Goal: Task Accomplishment & Management: Complete application form

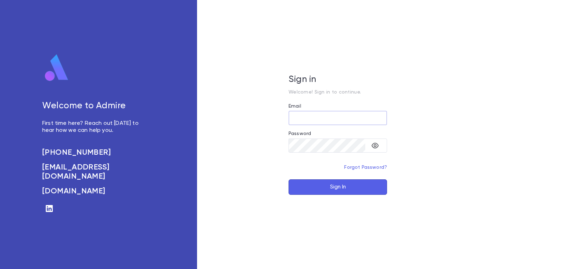
type input "**********"
click at [326, 188] on button "Sign In" at bounding box center [338, 186] width 99 height 15
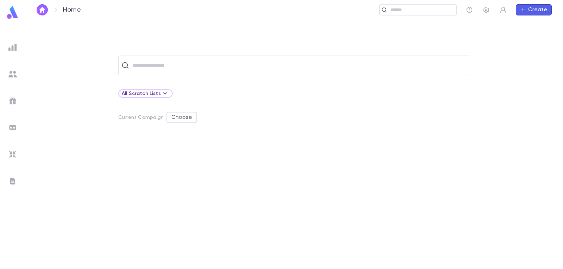
click at [12, 75] on img at bounding box center [12, 74] width 8 height 8
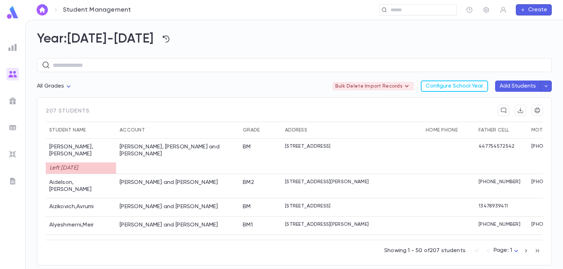
click at [15, 105] on div at bounding box center [12, 101] width 13 height 13
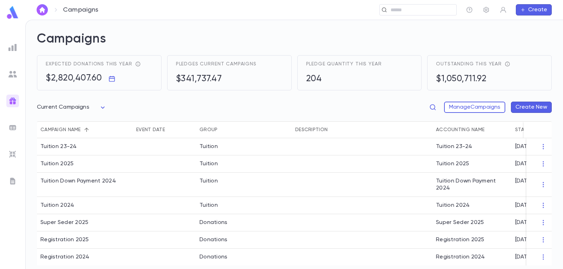
click at [14, 45] on img at bounding box center [12, 47] width 8 height 8
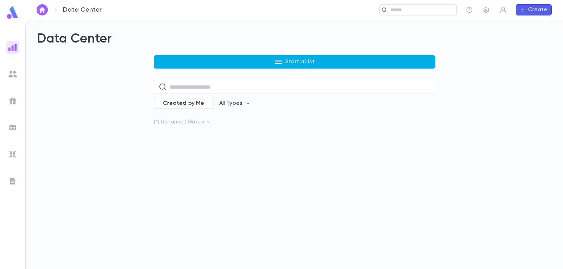
click at [236, 61] on button "Start a List" at bounding box center [295, 61] width 282 height 13
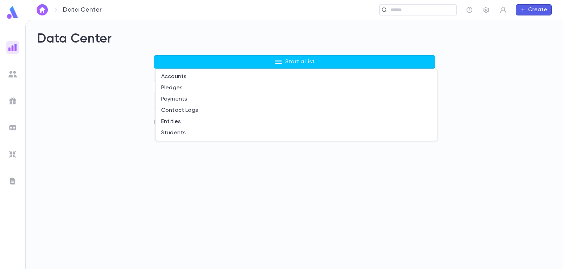
click at [135, 154] on div at bounding box center [281, 134] width 563 height 269
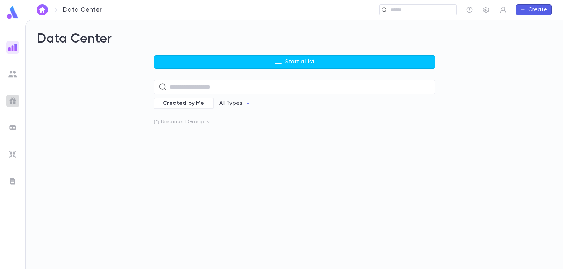
click at [10, 100] on img at bounding box center [12, 101] width 8 height 8
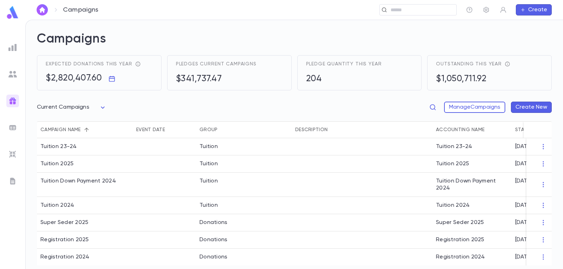
click at [80, 131] on div "Campaign name" at bounding box center [60, 129] width 40 height 17
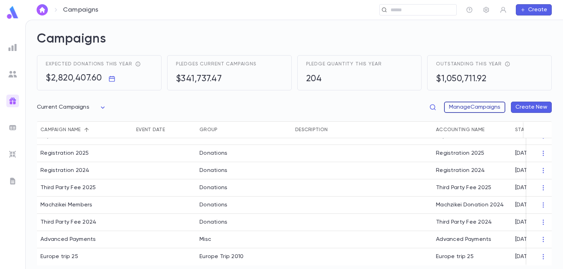
click at [480, 109] on button "Manage Campaigns" at bounding box center [474, 107] width 61 height 11
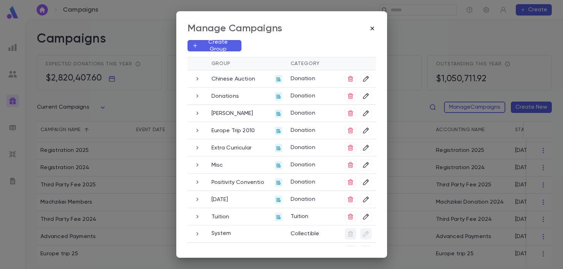
click at [373, 31] on icon "button" at bounding box center [372, 28] width 7 height 7
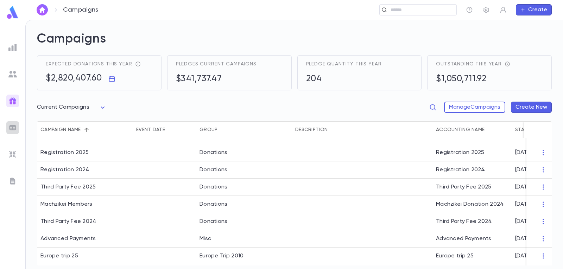
click at [14, 127] on img at bounding box center [12, 128] width 8 height 8
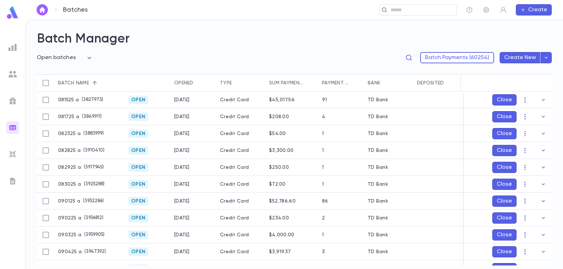
click at [15, 49] on img at bounding box center [12, 47] width 8 height 8
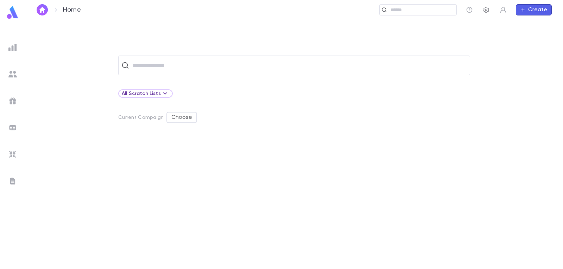
click at [486, 12] on icon "button" at bounding box center [486, 9] width 7 height 7
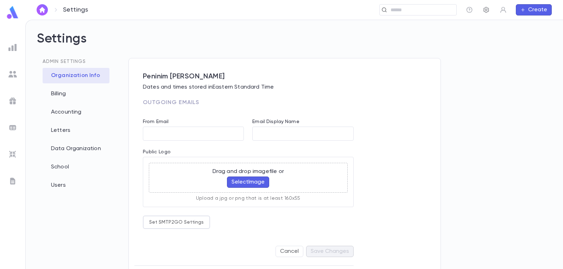
type input "**********"
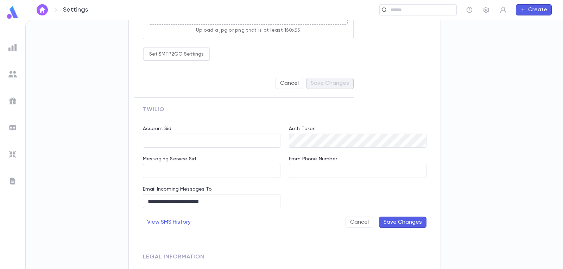
scroll to position [141, 0]
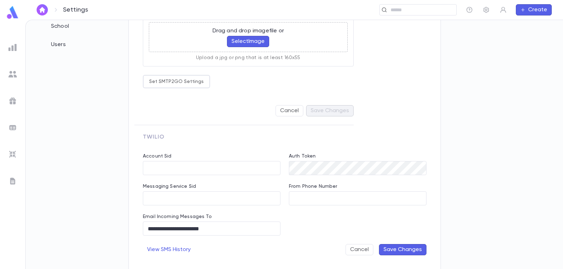
click at [322, 230] on div "**********" at bounding box center [280, 204] width 292 height 119
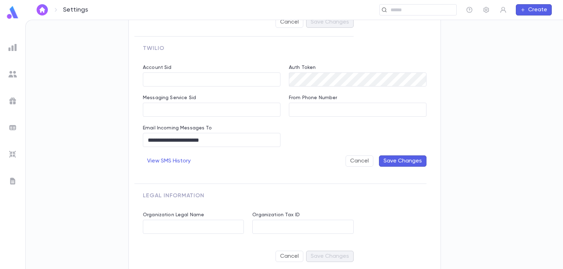
scroll to position [238, 0]
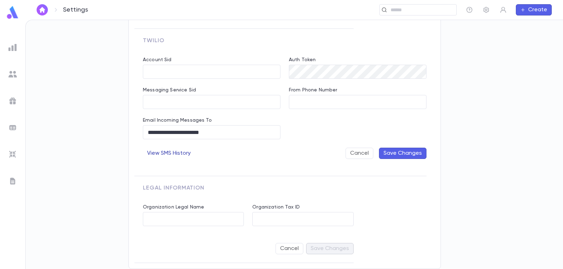
click at [184, 153] on button "View SMS History" at bounding box center [169, 153] width 52 height 11
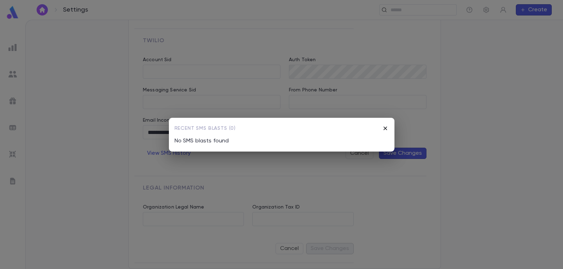
click at [387, 128] on icon "button" at bounding box center [385, 128] width 7 height 7
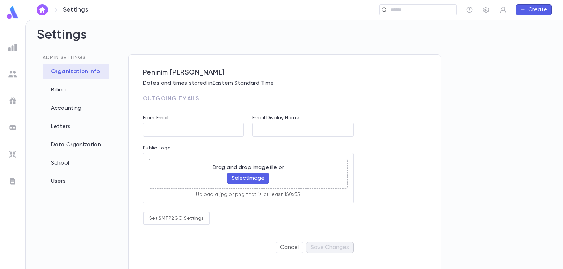
scroll to position [0, 0]
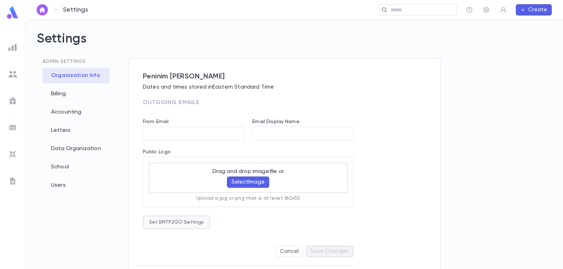
click at [192, 228] on button "Set SMTP2GO Settings" at bounding box center [176, 222] width 67 height 13
click at [191, 226] on div "Username ********* ​ Password ​" at bounding box center [212, 244] width 135 height 39
click at [191, 221] on div at bounding box center [281, 134] width 563 height 269
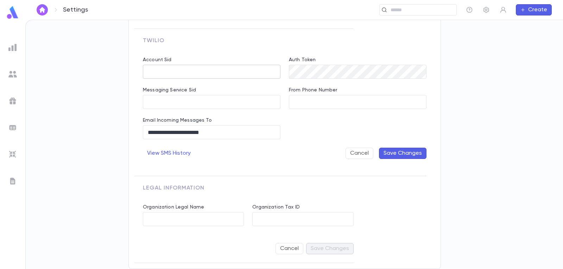
click at [189, 70] on input "Account Sid" at bounding box center [212, 72] width 138 height 14
click at [173, 156] on button "View SMS History" at bounding box center [169, 153] width 52 height 11
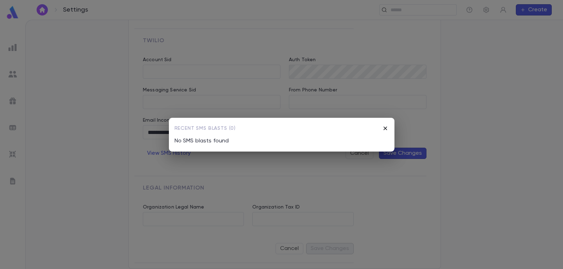
click at [385, 128] on icon "button" at bounding box center [385, 128] width 4 height 4
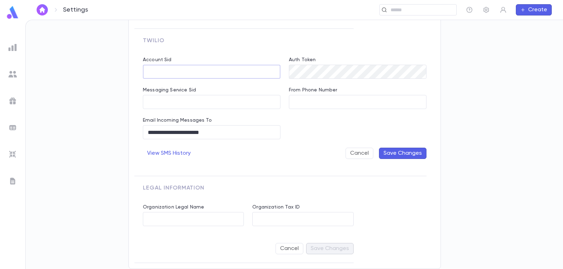
click at [172, 76] on input "Account Sid" at bounding box center [212, 72] width 138 height 14
paste input "**********"
type input "**********"
click at [199, 103] on input "Messaging Service Sid" at bounding box center [212, 102] width 138 height 14
paste input "**********"
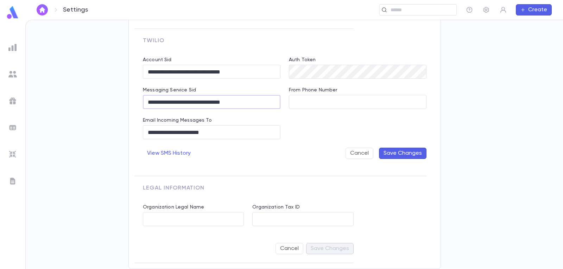
type input "**********"
click at [324, 101] on input "From Phone Number" at bounding box center [358, 102] width 138 height 14
paste input "**********"
click at [308, 103] on input "**********" at bounding box center [358, 102] width 138 height 14
click at [297, 102] on input "**********" at bounding box center [358, 102] width 138 height 14
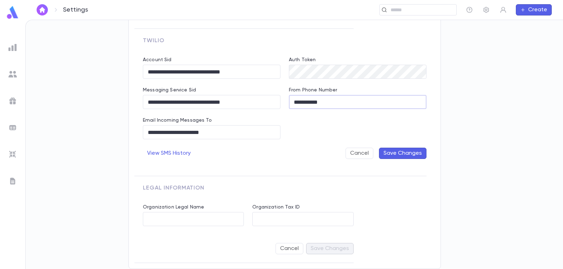
click at [315, 102] on input "**********" at bounding box center [358, 102] width 138 height 14
type input "**********"
click at [335, 130] on div "**********" at bounding box center [280, 108] width 292 height 119
drag, startPoint x: 231, startPoint y: 135, endPoint x: 135, endPoint y: 133, distance: 96.1
click at [135, 133] on div "**********" at bounding box center [207, 124] width 146 height 30
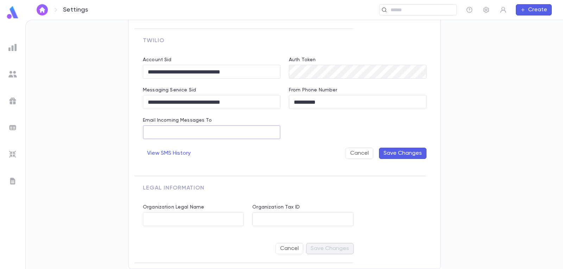
click at [307, 137] on div "**********" at bounding box center [280, 108] width 292 height 119
click at [276, 73] on div "**********" at bounding box center [280, 108] width 292 height 119
click at [408, 151] on button "Save Changes" at bounding box center [403, 153] width 48 height 11
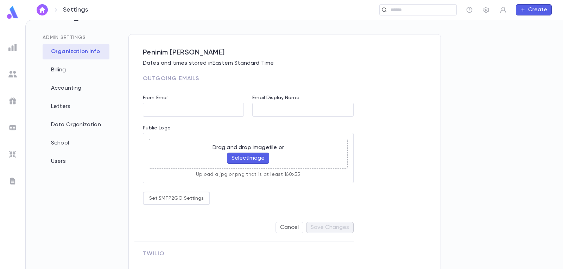
scroll to position [0, 0]
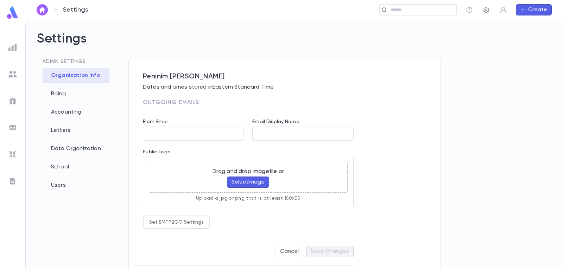
click at [485, 14] on button "button" at bounding box center [486, 9] width 11 height 11
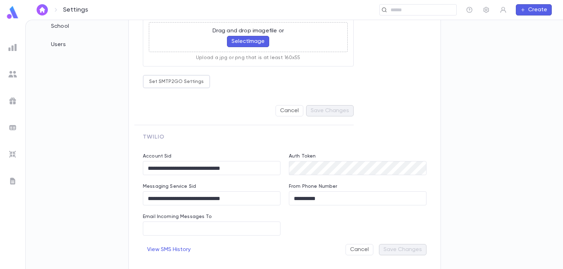
scroll to position [106, 0]
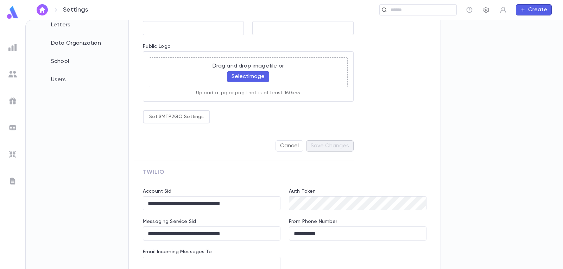
click at [486, 12] on icon "button" at bounding box center [486, 9] width 7 height 7
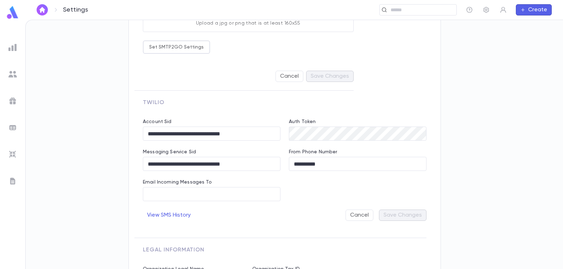
scroll to position [176, 0]
click at [189, 214] on button "View SMS History" at bounding box center [169, 214] width 52 height 11
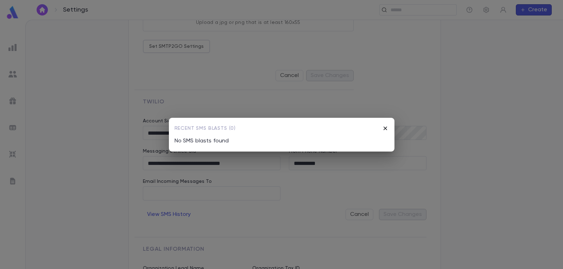
click at [386, 127] on icon "button" at bounding box center [385, 128] width 4 height 4
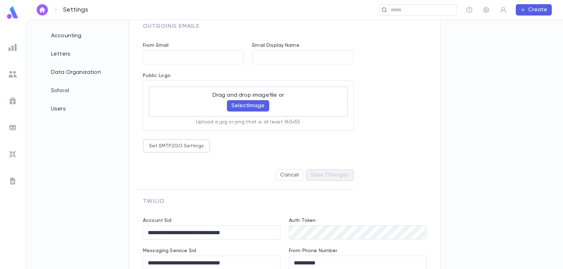
scroll to position [0, 0]
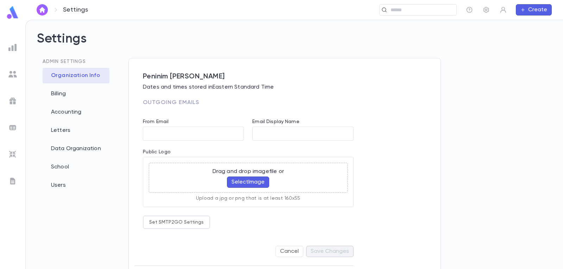
click at [53, 213] on div "Admin Settings Organization Info Billing Accounting Letters Data Organization S…" at bounding box center [77, 177] width 80 height 238
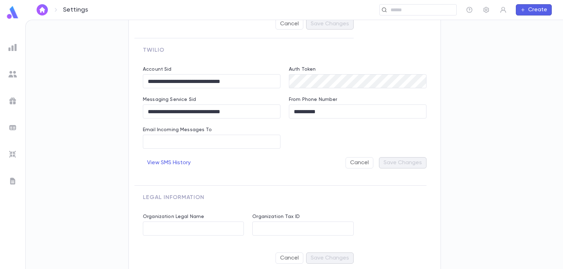
scroll to position [238, 0]
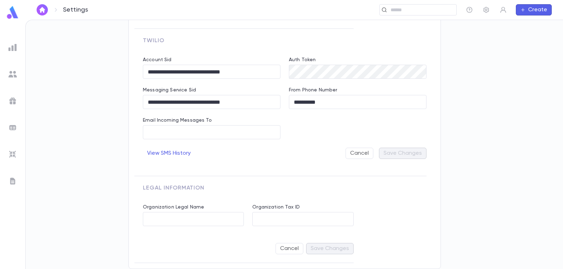
click at [15, 44] on img at bounding box center [12, 47] width 8 height 8
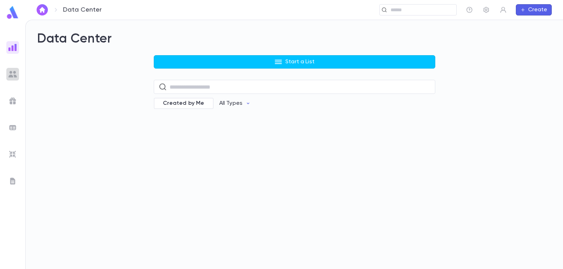
click at [12, 76] on img at bounding box center [12, 74] width 8 height 8
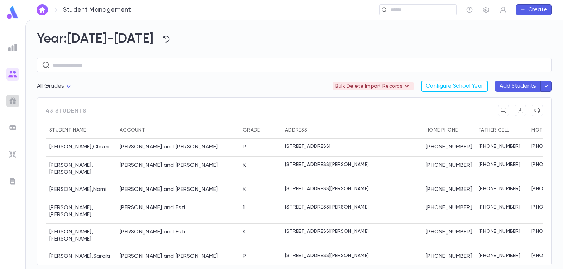
click at [15, 101] on img at bounding box center [12, 101] width 8 height 8
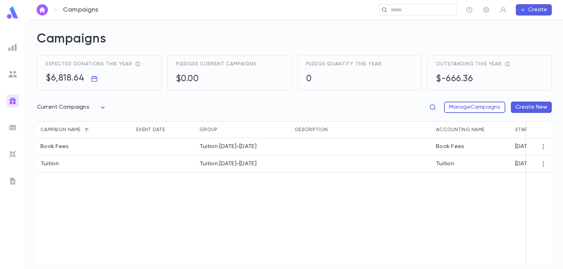
click at [8, 126] on div at bounding box center [12, 127] width 13 height 13
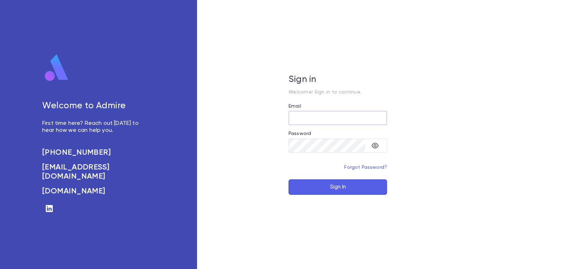
type input "**********"
click at [344, 185] on button "Sign In" at bounding box center [338, 186] width 99 height 15
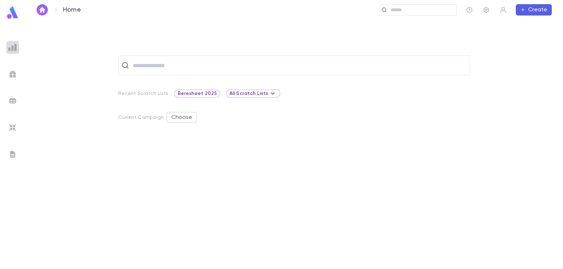
click at [15, 43] on img at bounding box center [12, 47] width 8 height 8
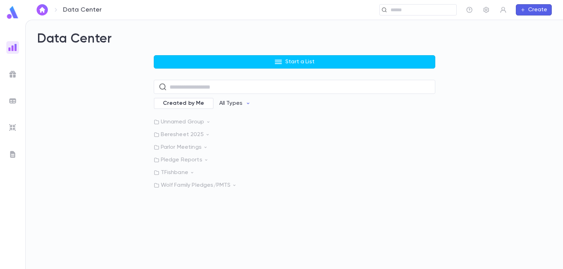
click at [13, 127] on img at bounding box center [12, 128] width 8 height 8
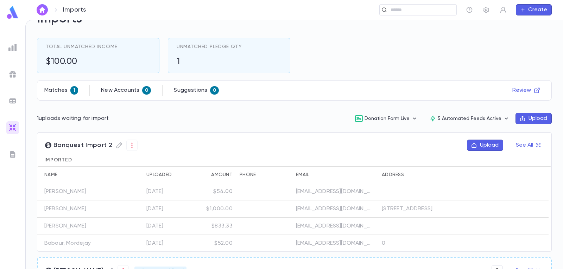
scroll to position [35, 0]
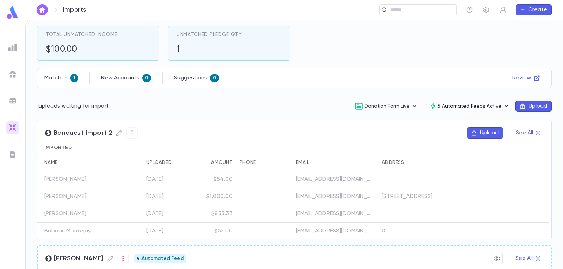
click at [478, 105] on button "5 Automated Feeds Active" at bounding box center [470, 106] width 92 height 13
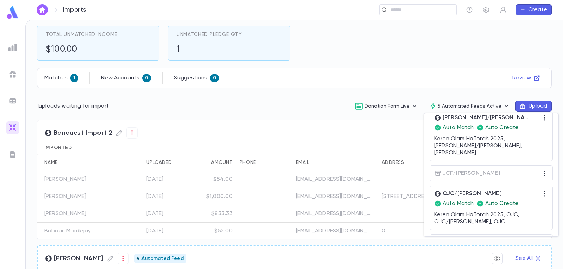
scroll to position [191, 0]
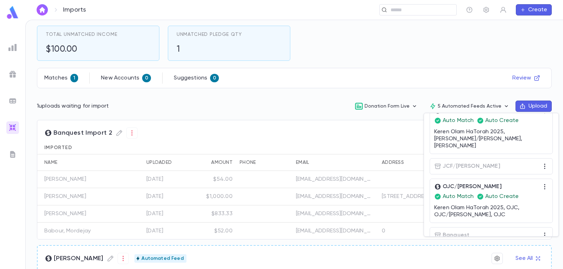
click at [345, 142] on div at bounding box center [281, 134] width 563 height 269
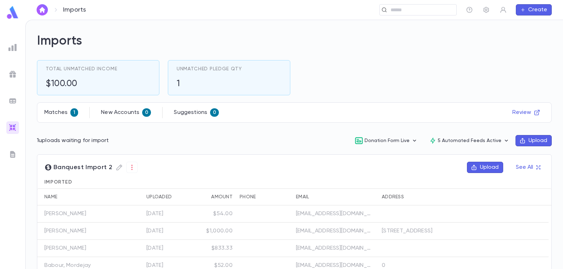
scroll to position [0, 0]
click at [493, 142] on button "5 Automated Feeds Active" at bounding box center [470, 141] width 92 height 13
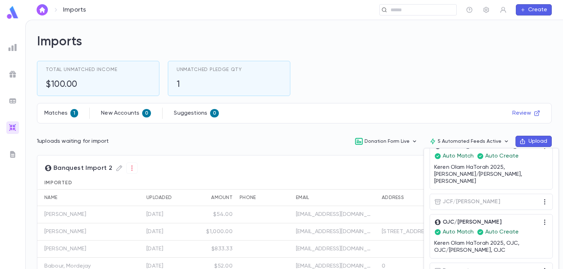
scroll to position [191, 0]
click at [511, 267] on div "Banquest" at bounding box center [491, 270] width 114 height 7
click at [541, 267] on icon "button" at bounding box center [544, 270] width 7 height 7
click at [508, 252] on div at bounding box center [281, 134] width 563 height 269
click at [541, 219] on icon "button" at bounding box center [544, 222] width 7 height 7
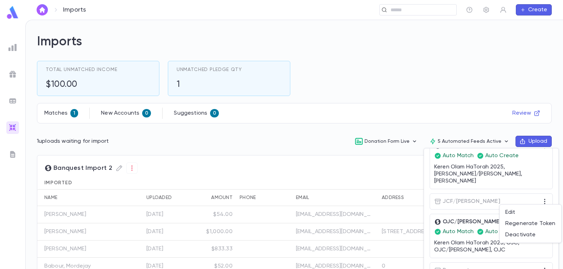
click at [374, 97] on div at bounding box center [281, 134] width 563 height 269
click at [348, 84] on div at bounding box center [281, 134] width 563 height 269
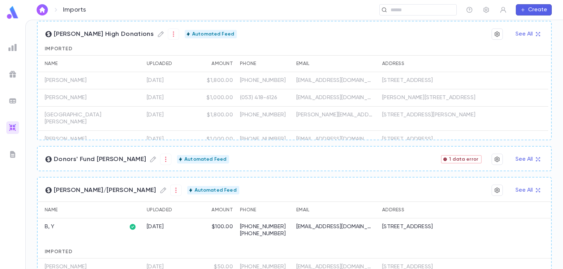
scroll to position [387, 0]
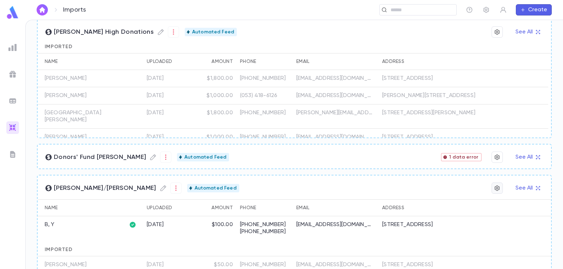
click at [495, 189] on icon "button" at bounding box center [496, 187] width 5 height 5
click at [496, 159] on div at bounding box center [281, 134] width 563 height 269
click at [495, 158] on icon "button" at bounding box center [496, 156] width 5 height 5
click at [494, 158] on div at bounding box center [281, 134] width 563 height 269
click at [15, 12] on img at bounding box center [13, 13] width 14 height 14
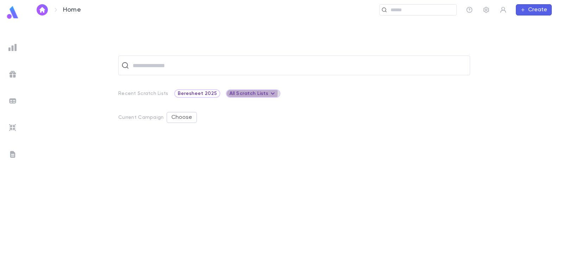
click at [231, 93] on div "All Scratch Lists" at bounding box center [253, 93] width 48 height 8
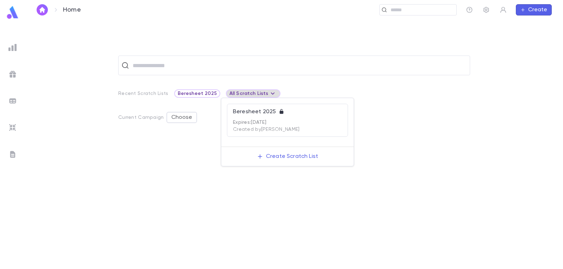
click at [231, 93] on div at bounding box center [281, 134] width 563 height 269
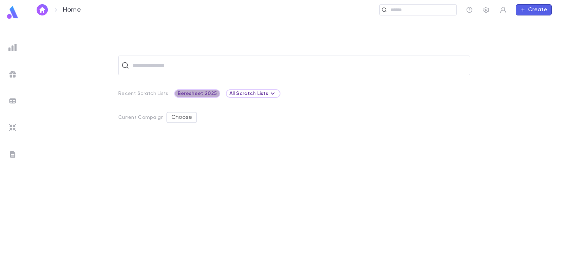
click at [204, 96] on span "Beresheet 2025" at bounding box center [197, 94] width 45 height 6
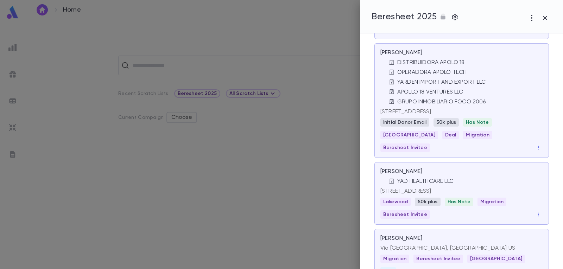
scroll to position [317, 0]
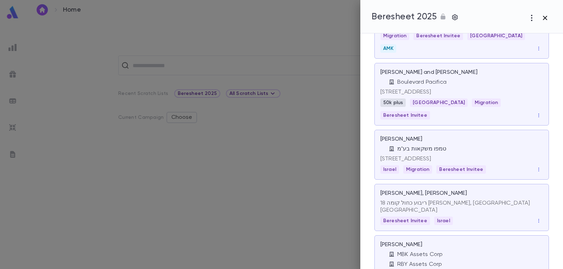
click at [550, 15] on button "button" at bounding box center [544, 17] width 13 height 13
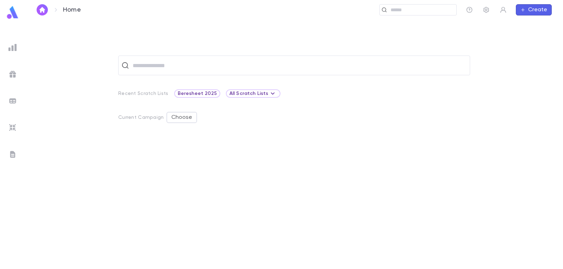
click at [126, 181] on div at bounding box center [206, 195] width 176 height 116
click at [12, 45] on img at bounding box center [12, 47] width 8 height 8
click at [486, 8] on icon "button" at bounding box center [486, 9] width 7 height 7
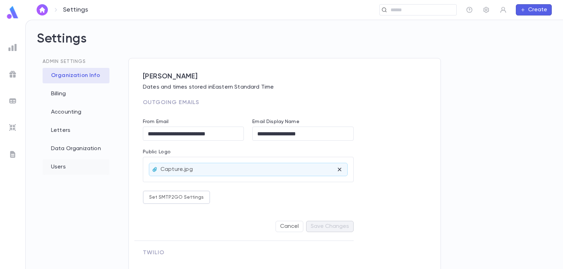
type input "**********"
click at [15, 130] on img at bounding box center [12, 128] width 8 height 8
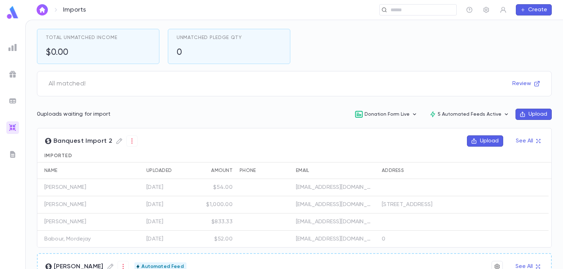
scroll to position [17, 0]
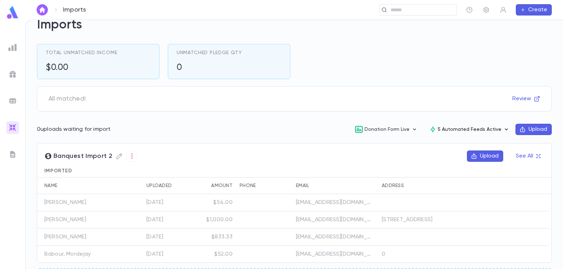
click at [503, 130] on icon "button" at bounding box center [506, 129] width 7 height 7
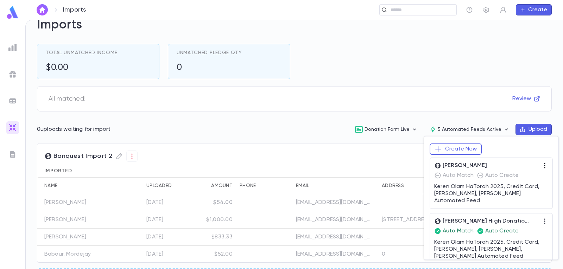
click at [542, 167] on icon "button" at bounding box center [544, 165] width 7 height 7
click at [466, 188] on div at bounding box center [281, 134] width 563 height 269
click at [507, 173] on p "Auto Create" at bounding box center [498, 175] width 42 height 7
click at [480, 192] on p "Keren Olam HaTorah 2025, Credit Card, Duvy's, Duvy's Automated Feed" at bounding box center [491, 193] width 114 height 21
click at [501, 121] on div at bounding box center [281, 134] width 563 height 269
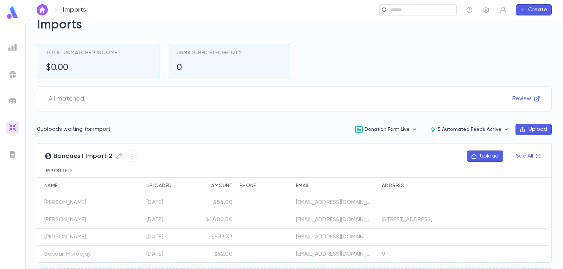
click at [526, 129] on button "Upload" at bounding box center [534, 129] width 36 height 11
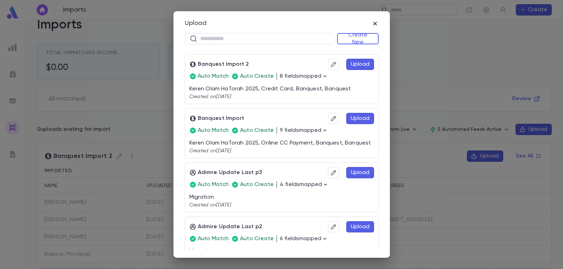
click at [373, 24] on icon "button" at bounding box center [375, 23] width 7 height 7
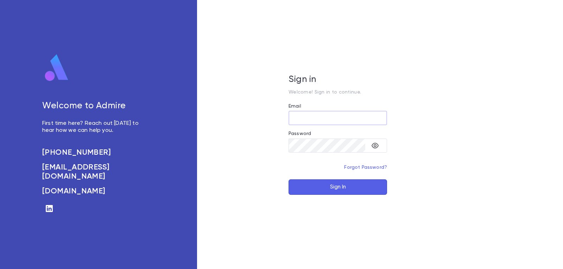
type input "**********"
click at [328, 187] on button "Sign In" at bounding box center [338, 186] width 99 height 15
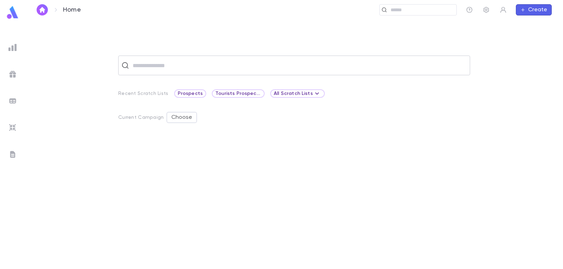
click at [338, 72] on div "​" at bounding box center [294, 66] width 352 height 20
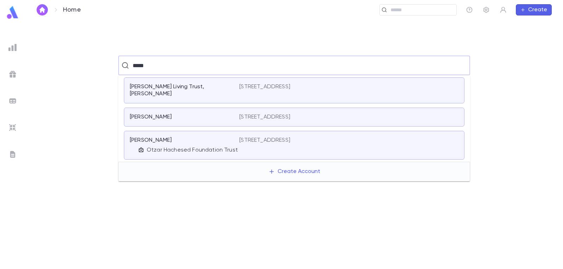
type input "*****"
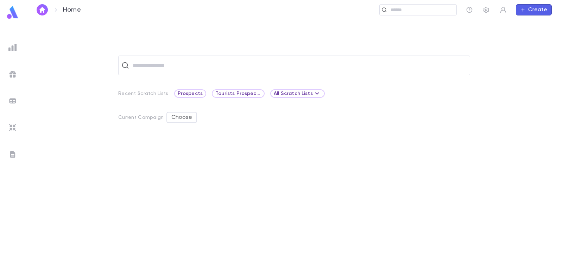
click at [365, 221] on div at bounding box center [294, 203] width 352 height 132
click at [529, 9] on button "Create" at bounding box center [534, 9] width 36 height 11
click at [531, 37] on li "Pledge" at bounding box center [536, 34] width 36 height 11
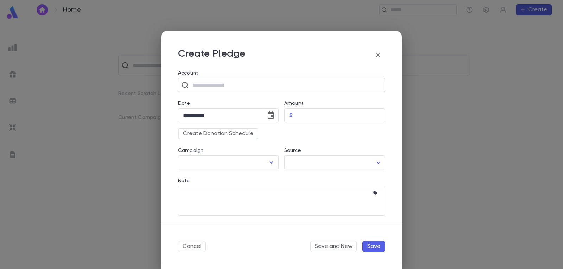
click at [225, 86] on input "text" at bounding box center [285, 84] width 191 height 13
click at [300, 139] on div "Source ​ ​" at bounding box center [332, 154] width 106 height 30
click at [232, 91] on input "text" at bounding box center [285, 84] width 191 height 13
click at [451, 115] on div "**********" at bounding box center [281, 134] width 563 height 269
click at [383, 54] on button "button" at bounding box center [378, 55] width 14 height 14
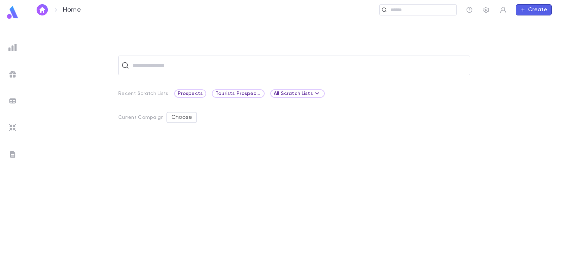
click at [520, 8] on icon "button" at bounding box center [522, 10] width 5 height 6
click at [530, 44] on li "Payment" at bounding box center [536, 45] width 36 height 11
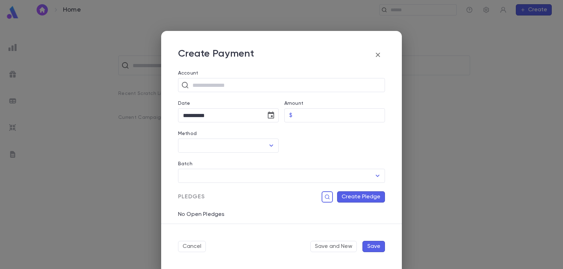
click at [378, 55] on icon "button" at bounding box center [378, 55] width 4 height 4
